Goal: Task Accomplishment & Management: Manage account settings

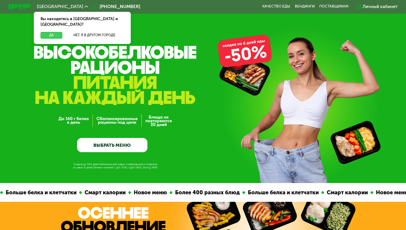
click at [57, 32] on button "Да" at bounding box center [52, 35] width 22 height 7
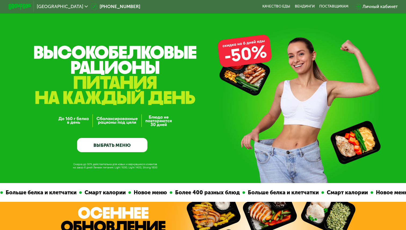
click at [369, 8] on div "Личный кабинет" at bounding box center [379, 6] width 35 height 7
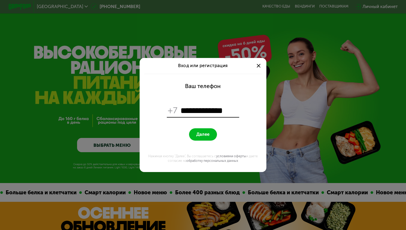
type input "**********"
click at [210, 132] on button "Далее" at bounding box center [203, 134] width 28 height 12
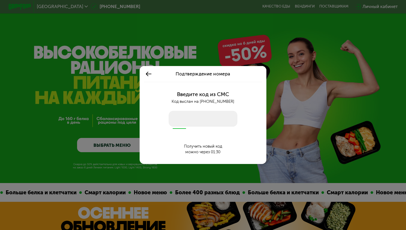
click at [191, 117] on input "number" at bounding box center [203, 119] width 69 height 16
click at [189, 120] on input "number" at bounding box center [203, 119] width 69 height 16
type input "****"
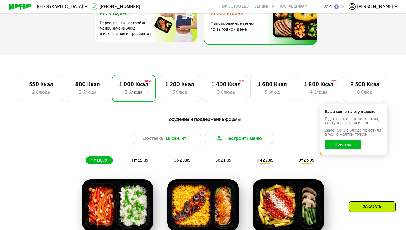
scroll to position [274, 0]
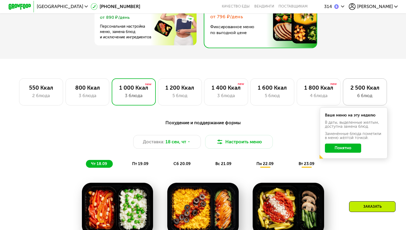
click at [361, 91] on div "2 500 Ккал" at bounding box center [365, 87] width 32 height 7
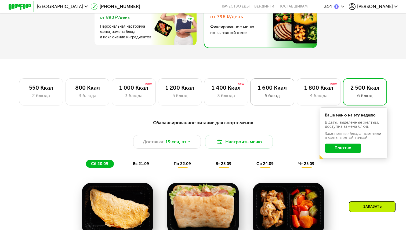
click at [269, 90] on div "1 600 Ккал" at bounding box center [272, 87] width 32 height 7
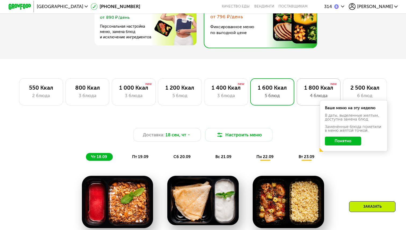
click at [307, 90] on div "1 800 Ккал" at bounding box center [319, 87] width 32 height 7
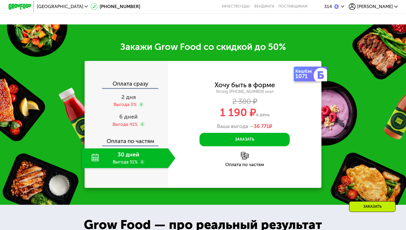
scroll to position [640, 0]
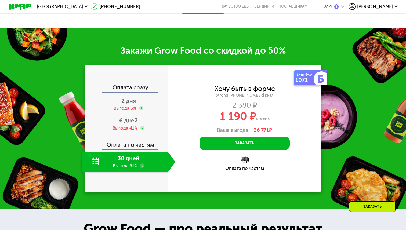
click at [111, 161] on div "30 дней Выгода 51%" at bounding box center [125, 162] width 86 height 20
click at [143, 166] on use at bounding box center [142, 166] width 5 height 5
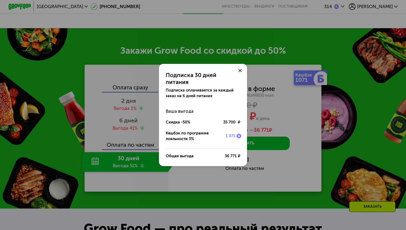
click at [115, 167] on div "Подписка 30 дней питания Подписка оплачивается за каждый заказ на 6 дней питани…" at bounding box center [203, 115] width 406 height 230
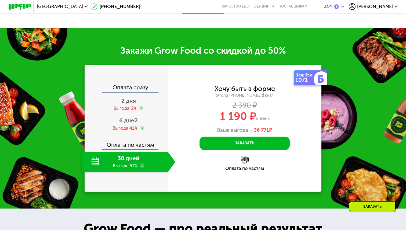
click at [94, 160] on div "30 дней Выгода 51%" at bounding box center [125, 162] width 86 height 20
click at [119, 166] on div "30 дней Выгода 51%" at bounding box center [125, 162] width 86 height 20
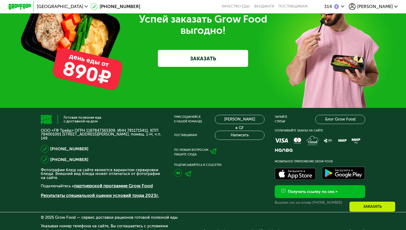
scroll to position [1797, 0]
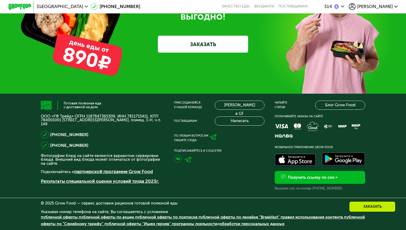
click at [392, 9] on span "Анастасия" at bounding box center [375, 6] width 36 height 5
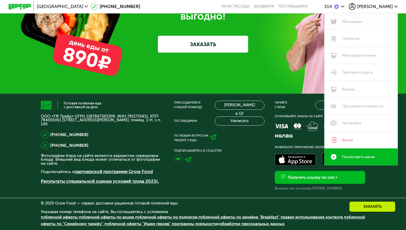
click at [356, 21] on link "Мои заказы" at bounding box center [360, 21] width 73 height 17
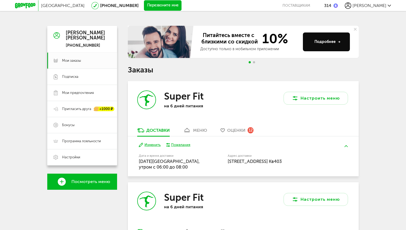
click at [382, 6] on span "Анастасия" at bounding box center [370, 5] width 34 height 5
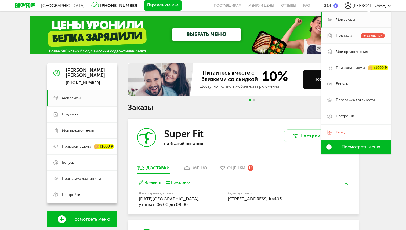
click at [347, 35] on span "Подписка" at bounding box center [344, 35] width 16 height 5
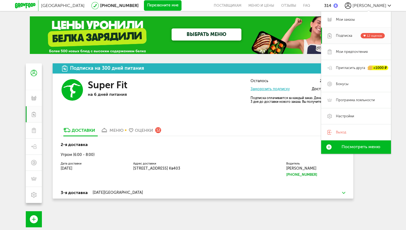
click at [206, 203] on div "Подписка на 300 дней питания Super Fit на 6 дней питания Осталось 2 дня питания…" at bounding box center [202, 178] width 311 height 230
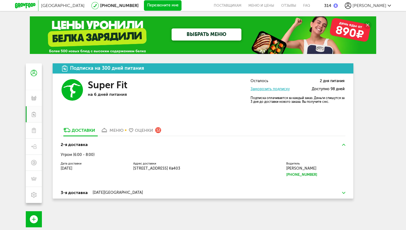
click at [385, 7] on span "Анастасия" at bounding box center [370, 5] width 34 height 5
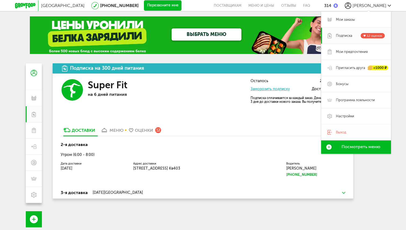
click at [339, 132] on span "Выход" at bounding box center [341, 132] width 10 height 5
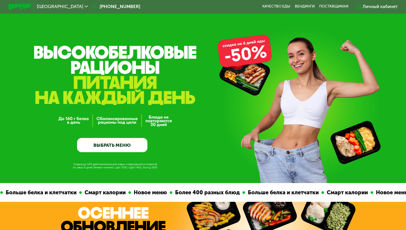
click at [378, 7] on div "Личный кабинет" at bounding box center [379, 6] width 35 height 7
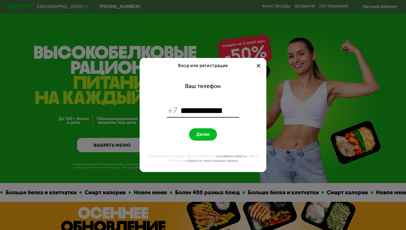
type input "**********"
click at [202, 136] on span "Далее" at bounding box center [202, 134] width 13 height 5
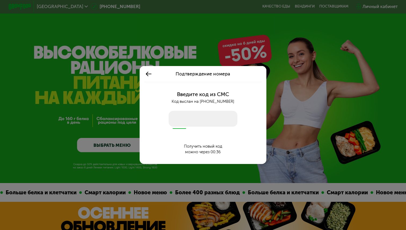
click at [175, 125] on input "number" at bounding box center [203, 119] width 69 height 16
type input "****"
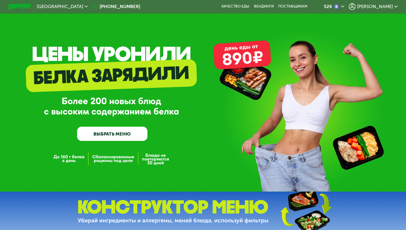
click at [392, 8] on span "[PERSON_NAME]" at bounding box center [375, 6] width 36 height 5
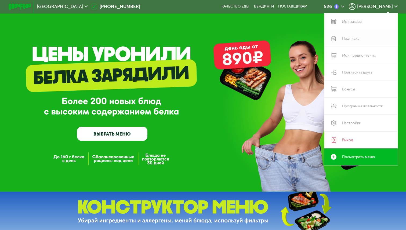
click at [347, 41] on link "Подписка" at bounding box center [360, 38] width 73 height 17
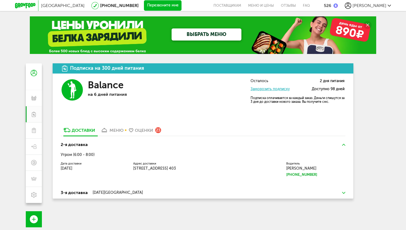
click at [344, 193] on img at bounding box center [343, 193] width 3 height 2
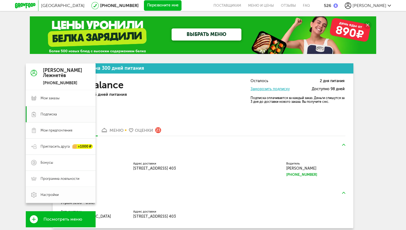
click at [50, 197] on span "Настройки" at bounding box center [50, 195] width 18 height 5
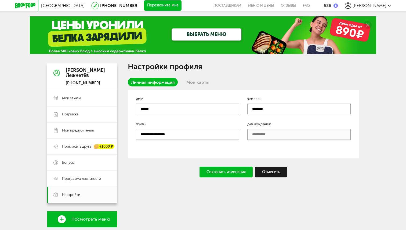
click at [198, 82] on link "Мои карты" at bounding box center [198, 82] width 30 height 9
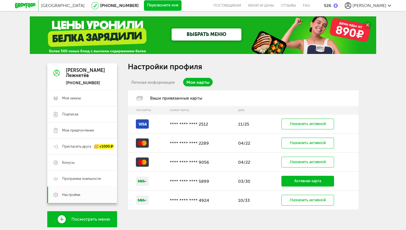
click at [172, 121] on td "**** **** **** 2512" at bounding box center [201, 124] width 68 height 19
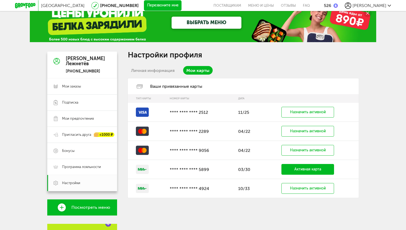
scroll to position [12, 0]
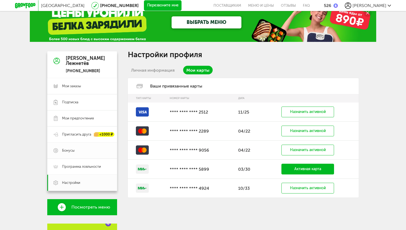
click at [85, 151] on span "Бонусы" at bounding box center [86, 150] width 49 height 5
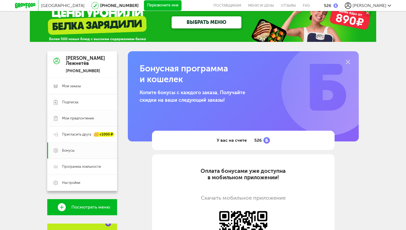
click at [86, 119] on span "Мои предпочтения" at bounding box center [78, 118] width 32 height 5
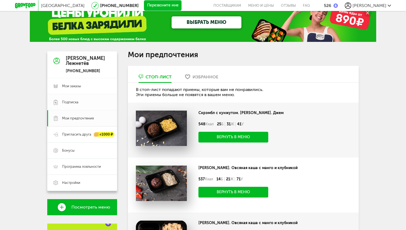
click at [87, 101] on span "Подписка" at bounding box center [86, 102] width 49 height 5
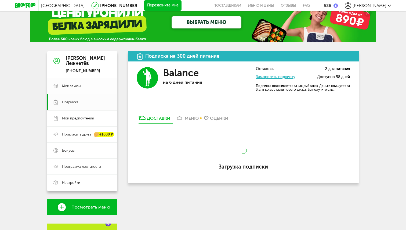
click at [81, 90] on link "Мои заказы" at bounding box center [82, 86] width 70 height 16
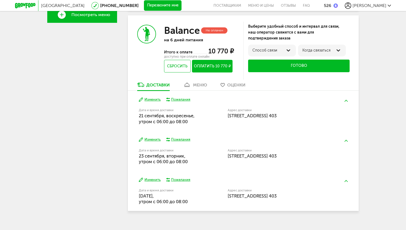
scroll to position [209, 0]
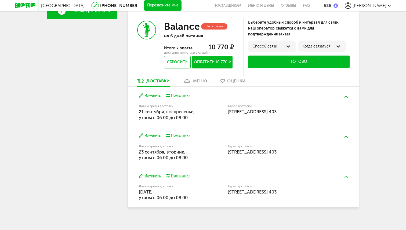
click at [193, 82] on link "меню" at bounding box center [194, 82] width 29 height 9
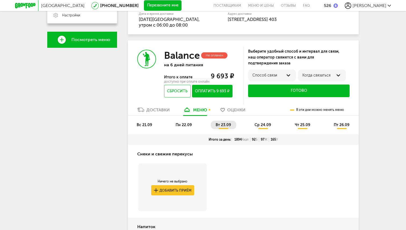
scroll to position [178, 0]
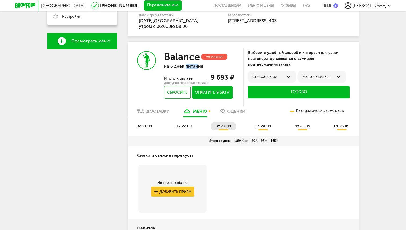
drag, startPoint x: 198, startPoint y: 66, endPoint x: 186, endPoint y: 66, distance: 12.9
click at [186, 66] on p "на 6 дней питания" at bounding box center [199, 66] width 70 height 5
click at [151, 113] on div "Доставки" at bounding box center [157, 111] width 23 height 5
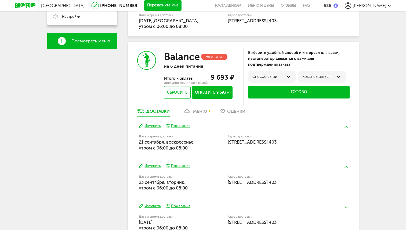
scroll to position [214, 0]
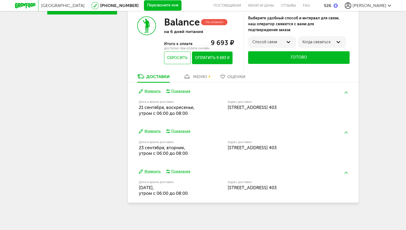
click at [201, 78] on div "меню" at bounding box center [200, 76] width 14 height 5
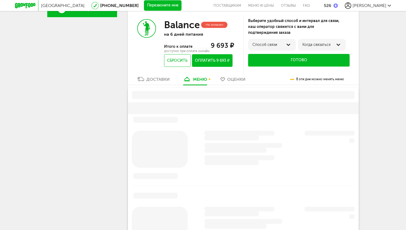
scroll to position [206, 0]
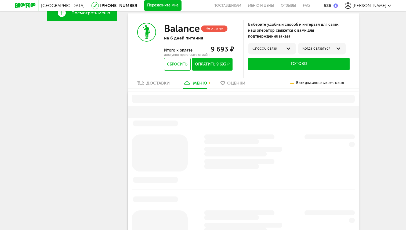
click at [156, 85] on div "Доставки" at bounding box center [157, 83] width 23 height 5
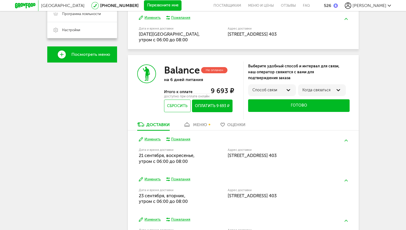
scroll to position [162, 0]
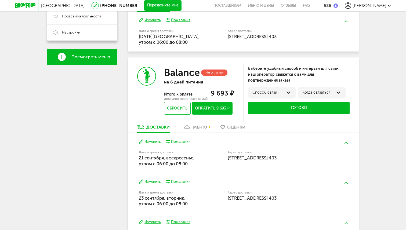
click at [206, 73] on div "Не оплачен" at bounding box center [214, 73] width 27 height 6
click at [177, 94] on span "Итого к оплате" at bounding box center [178, 94] width 29 height 5
click at [179, 82] on p "на 6 дней питания" at bounding box center [199, 81] width 70 height 5
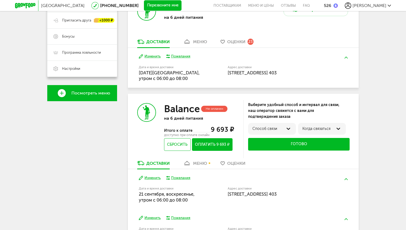
scroll to position [108, 0]
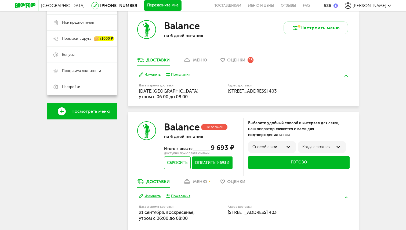
click at [285, 148] on div "Способ связи" at bounding box center [271, 147] width 39 height 4
click at [309, 134] on div "Выберите удобный способ и интервал для связи, наш оператор свяжется с вами для …" at bounding box center [298, 129] width 101 height 18
click at [315, 144] on div "Когда связаться" at bounding box center [322, 147] width 48 height 12
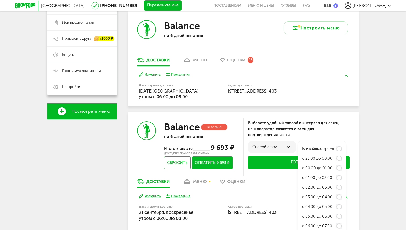
click at [324, 130] on div "Выберите удобный способ и интервал для связи, наш оператор свяжется с вами для …" at bounding box center [298, 129] width 101 height 18
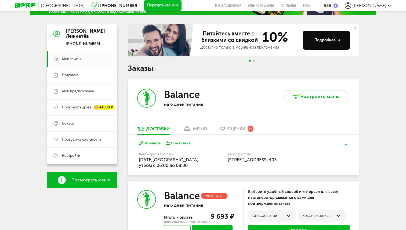
scroll to position [39, 0]
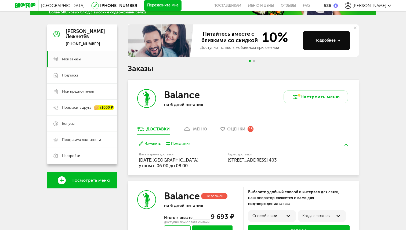
click at [196, 130] on div "меню" at bounding box center [200, 128] width 14 height 5
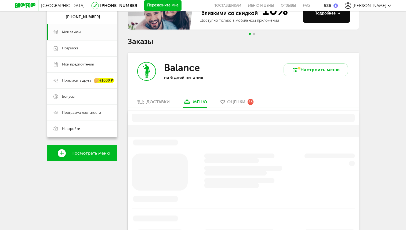
scroll to position [105, 0]
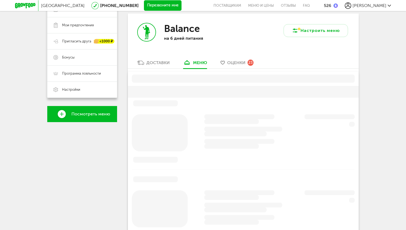
click at [161, 64] on div "Доставки" at bounding box center [157, 62] width 23 height 5
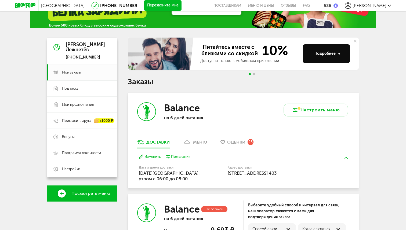
scroll to position [23, 0]
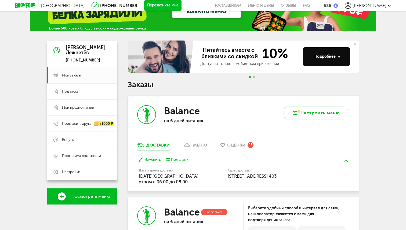
click at [254, 77] on span "Go to slide 2" at bounding box center [254, 77] width 2 height 2
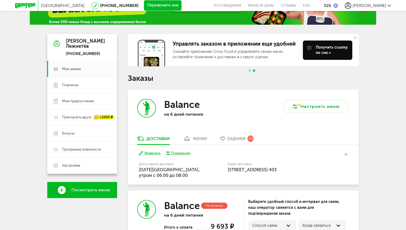
scroll to position [29, 0]
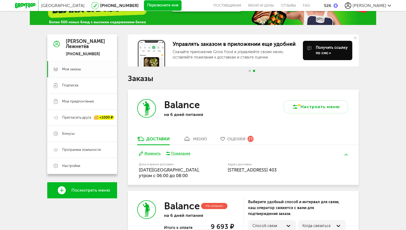
click at [75, 69] on span "Мои заказы" at bounding box center [71, 69] width 19 height 5
click at [73, 89] on link "Подписка" at bounding box center [82, 85] width 70 height 16
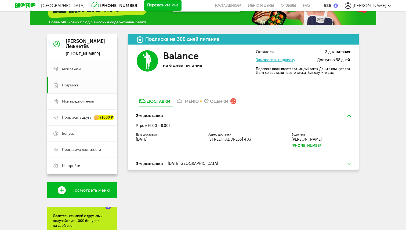
click at [83, 69] on span "Мои заказы" at bounding box center [86, 69] width 49 height 5
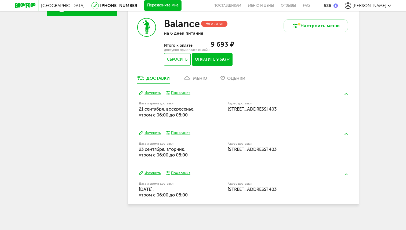
scroll to position [214, 0]
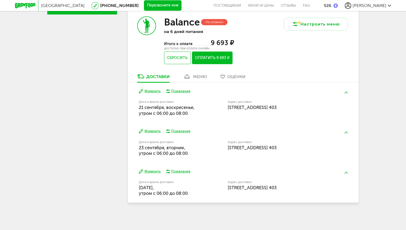
click at [346, 92] on img at bounding box center [345, 93] width 3 height 2
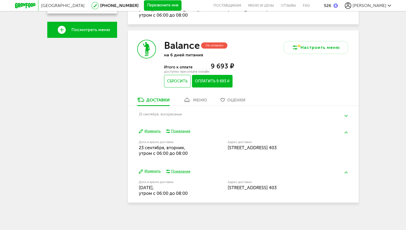
scroll to position [190, 0]
click at [346, 115] on img at bounding box center [345, 116] width 3 height 2
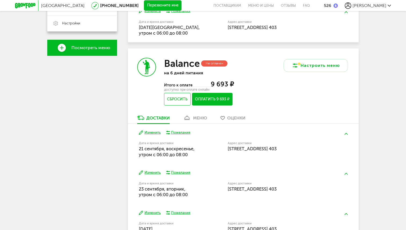
scroll to position [171, 0]
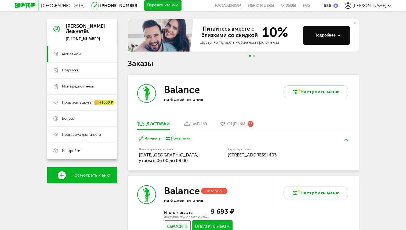
scroll to position [42, 0]
